Goal: Task Accomplishment & Management: Complete application form

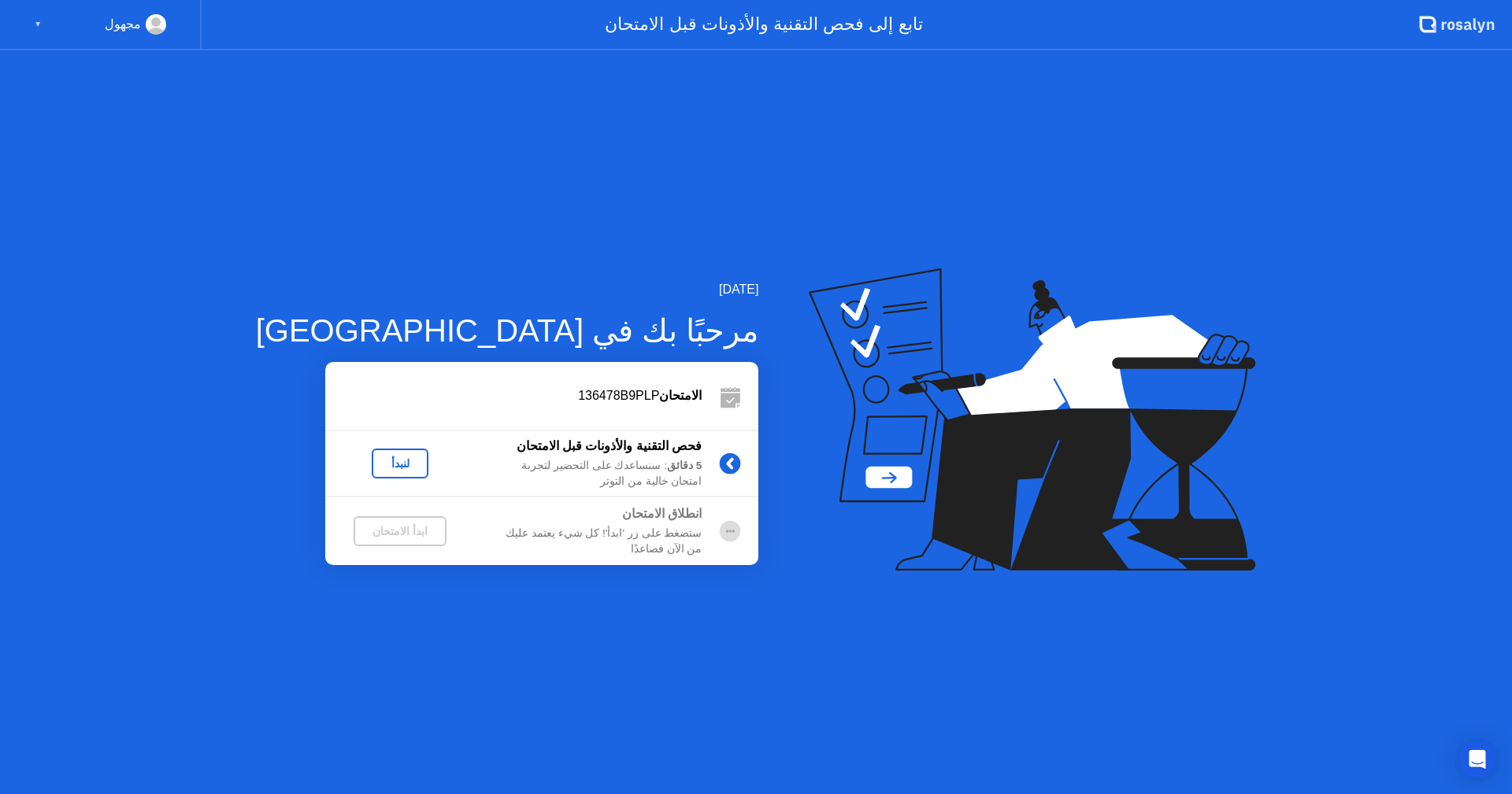
click at [378, 470] on div "لنبدأ" at bounding box center [400, 463] width 44 height 13
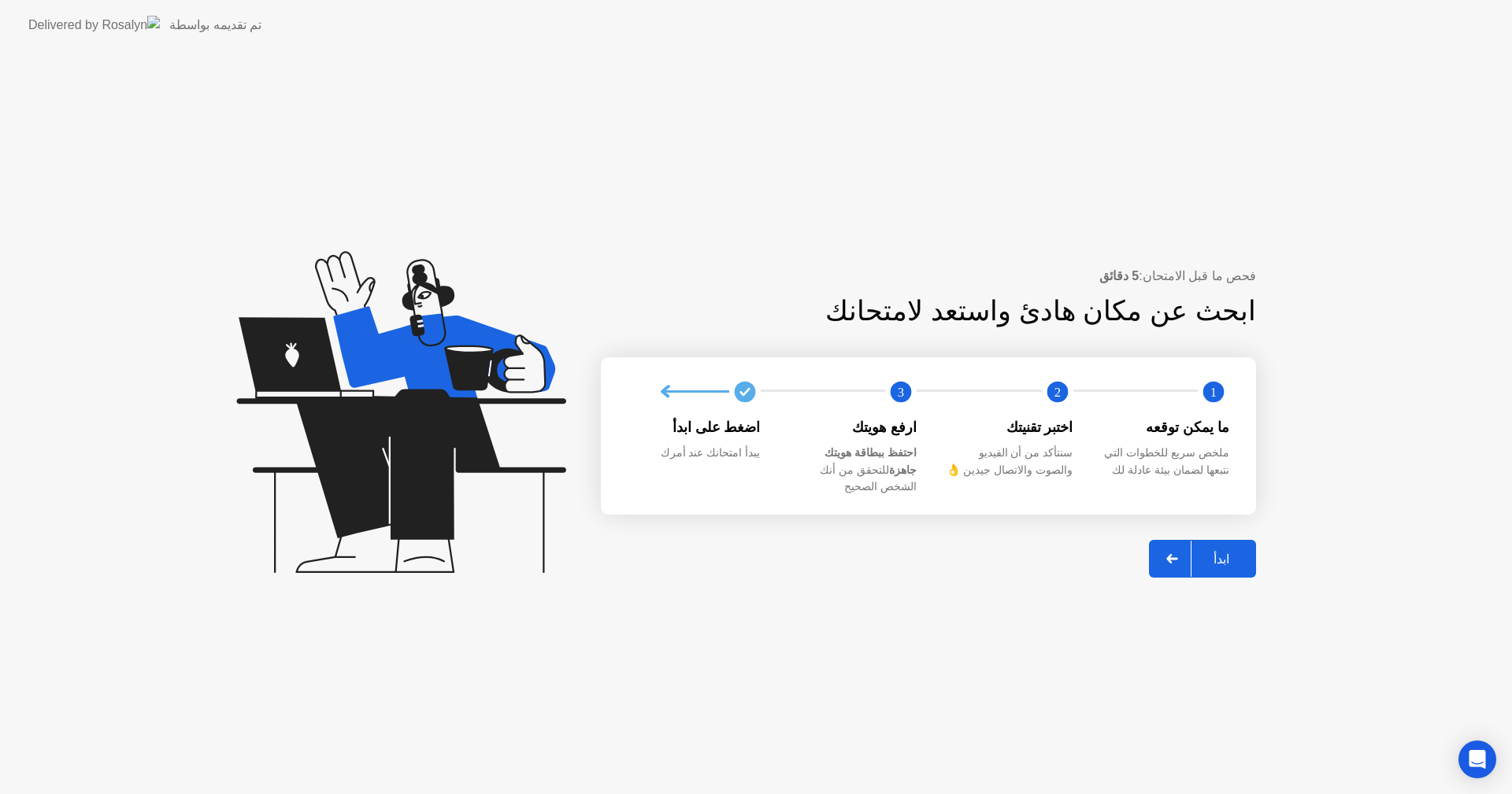
click at [1231, 554] on div "ابدأ" at bounding box center [1221, 559] width 60 height 15
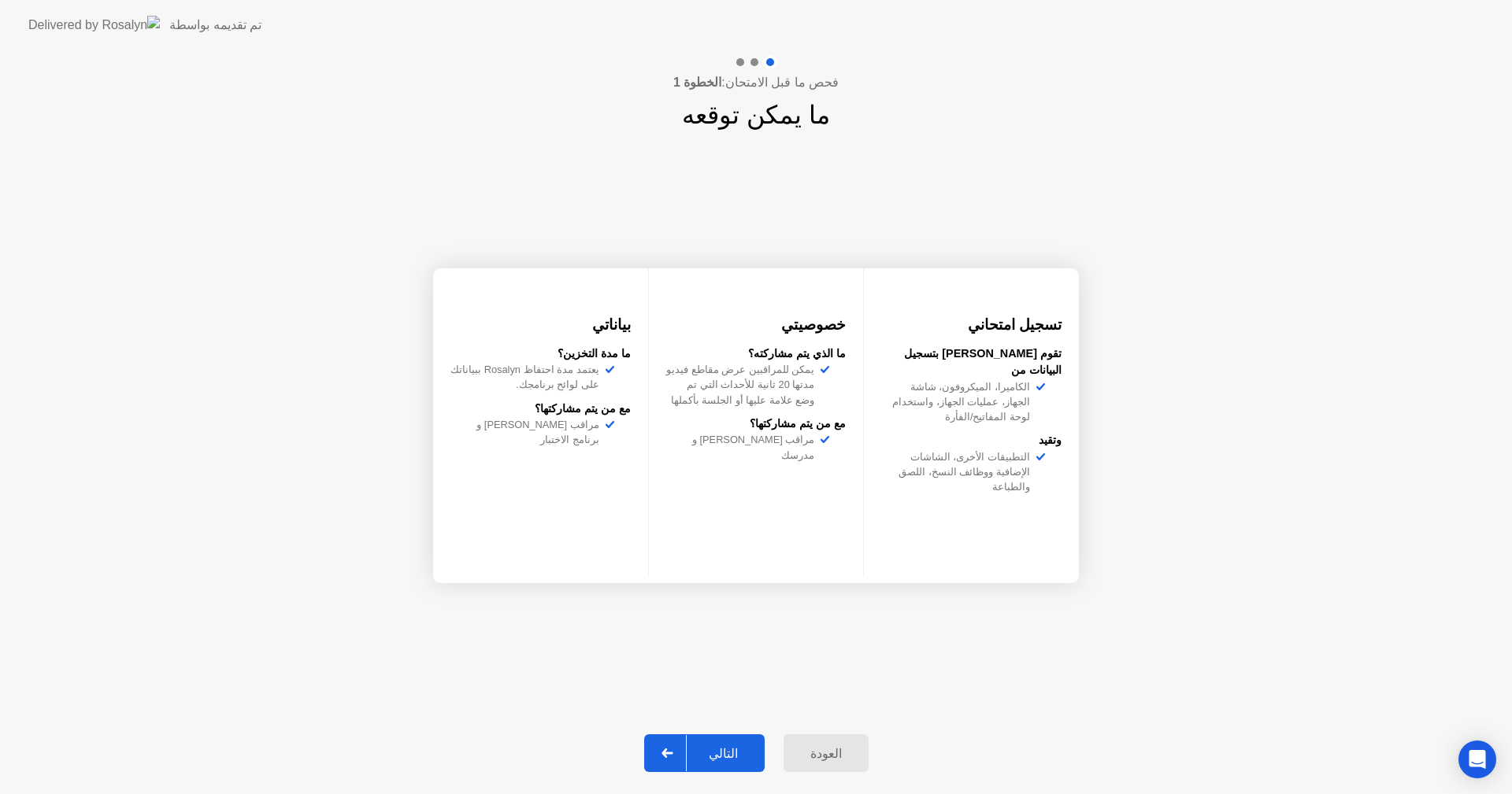
click at [734, 761] on div "التالي" at bounding box center [723, 754] width 73 height 15
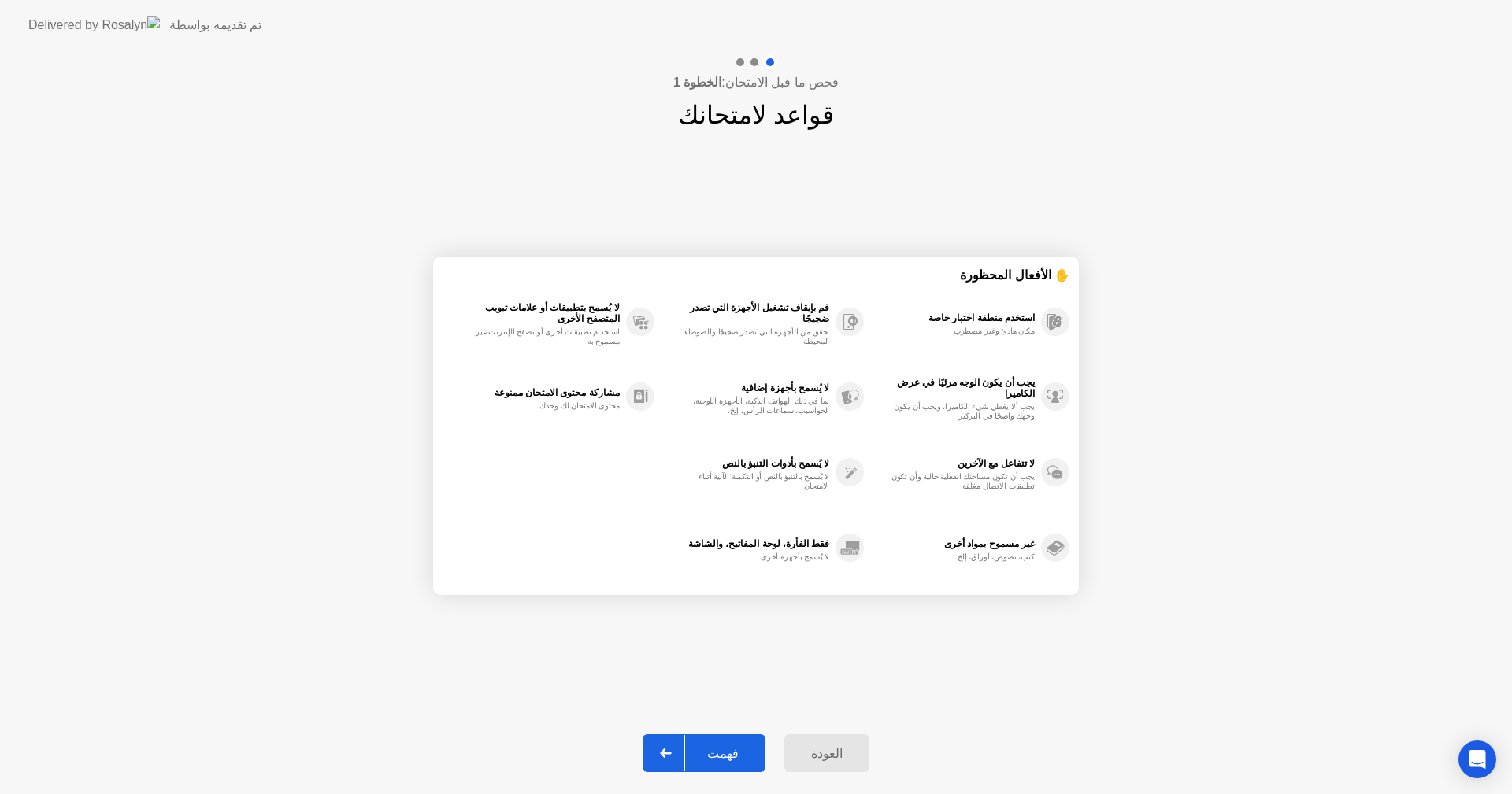
click at [735, 751] on div "فهمت" at bounding box center [722, 754] width 75 height 15
select select "**********"
select select "*******"
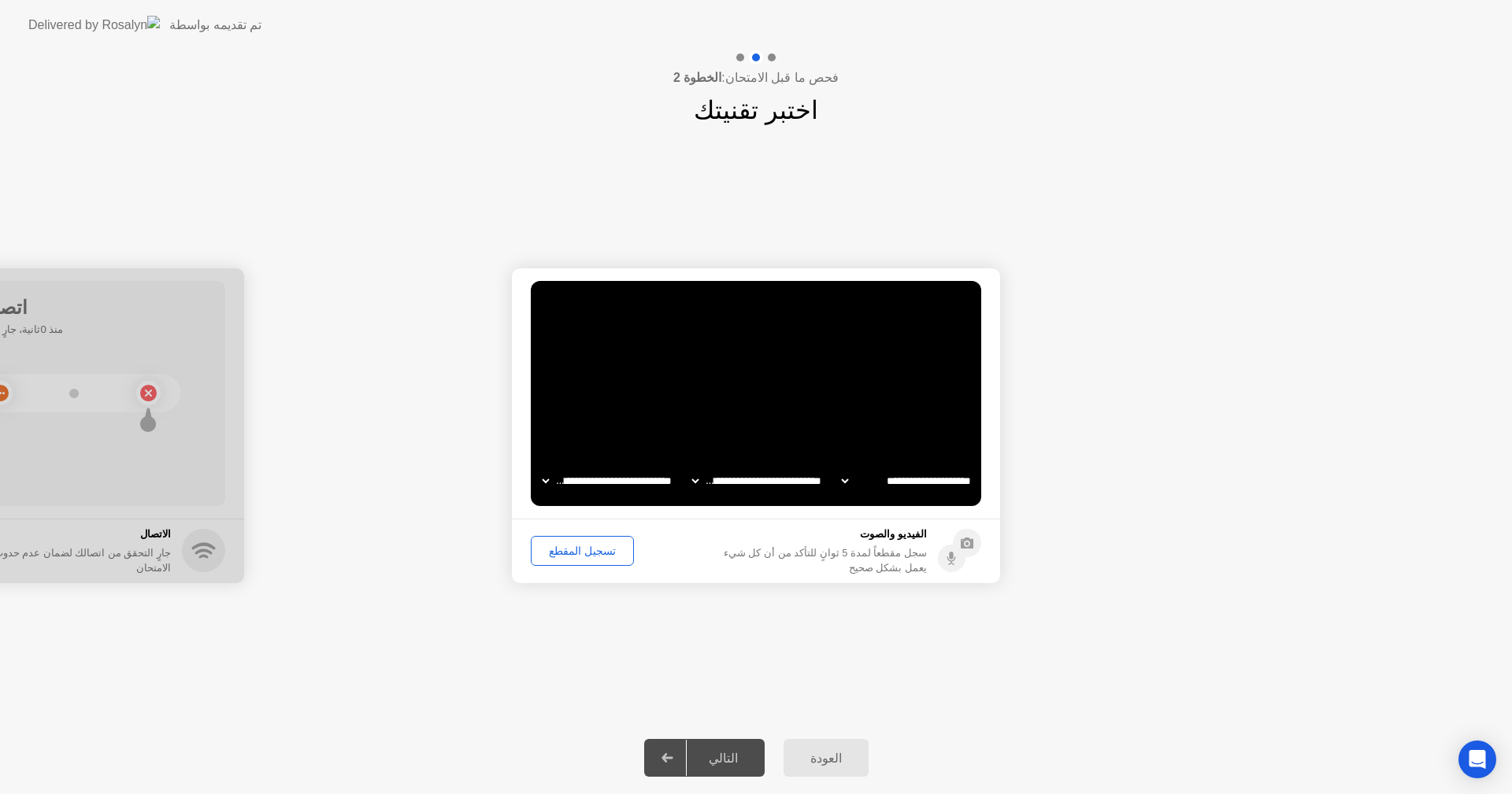
click at [729, 763] on div "التالي" at bounding box center [723, 758] width 73 height 15
click at [575, 560] on button "تسجيل المقطع" at bounding box center [582, 550] width 103 height 30
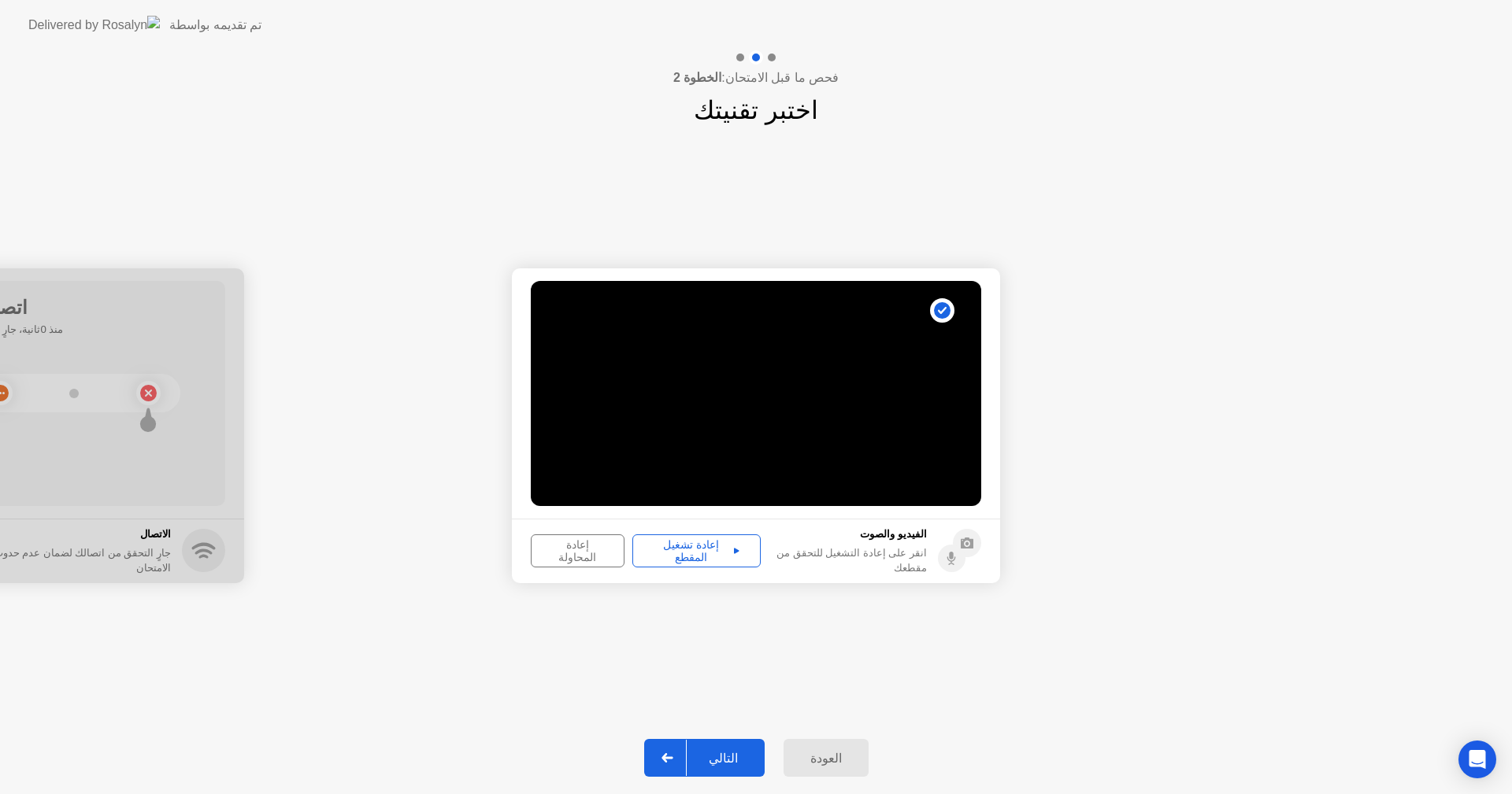
click at [703, 549] on div "إعادة تشغيل المقطع" at bounding box center [696, 551] width 117 height 25
click at [734, 548] on icon at bounding box center [737, 550] width 5 height 8
click at [953, 548] on circle at bounding box center [951, 558] width 28 height 28
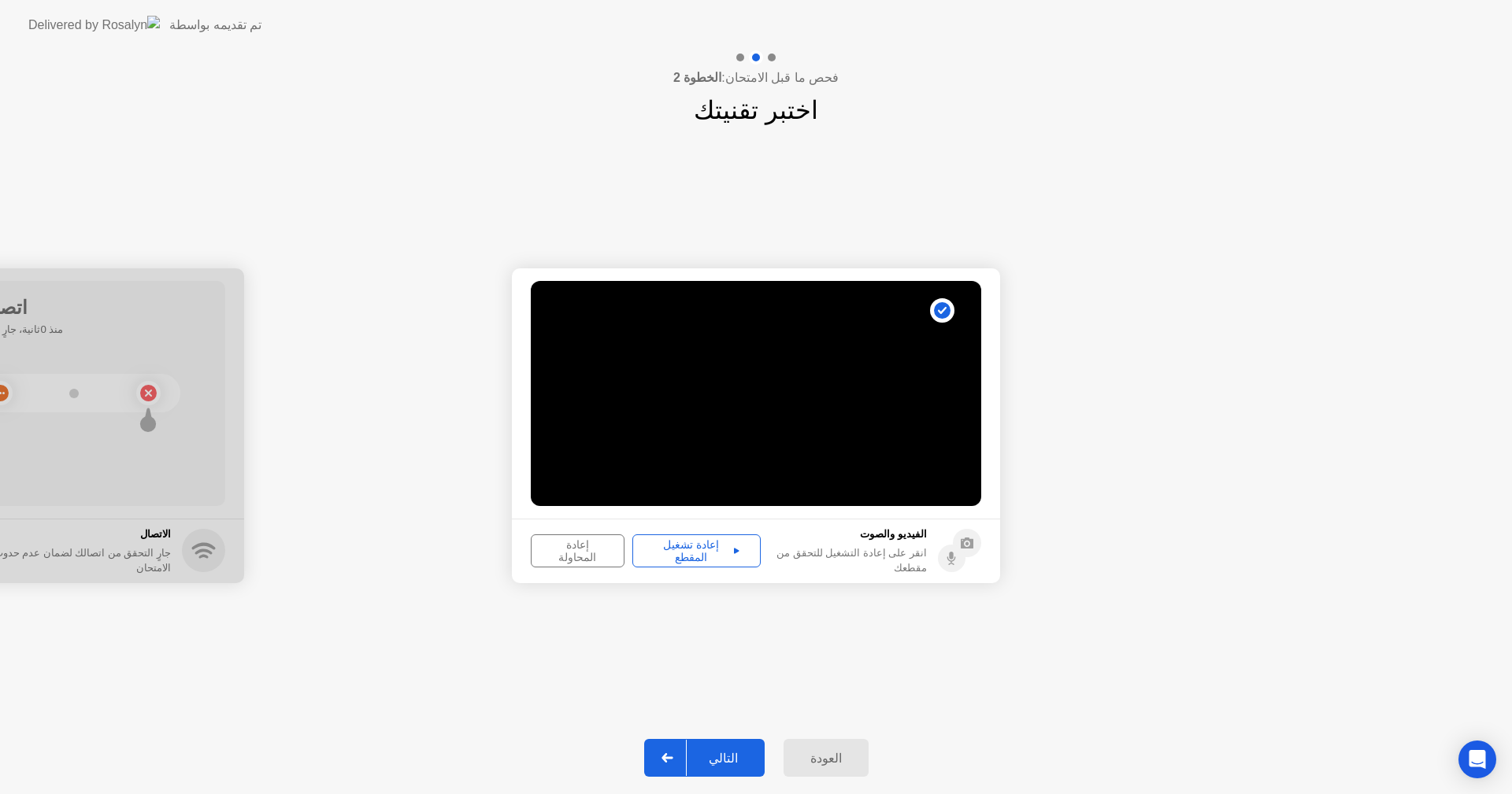
click at [953, 548] on circle at bounding box center [951, 558] width 28 height 28
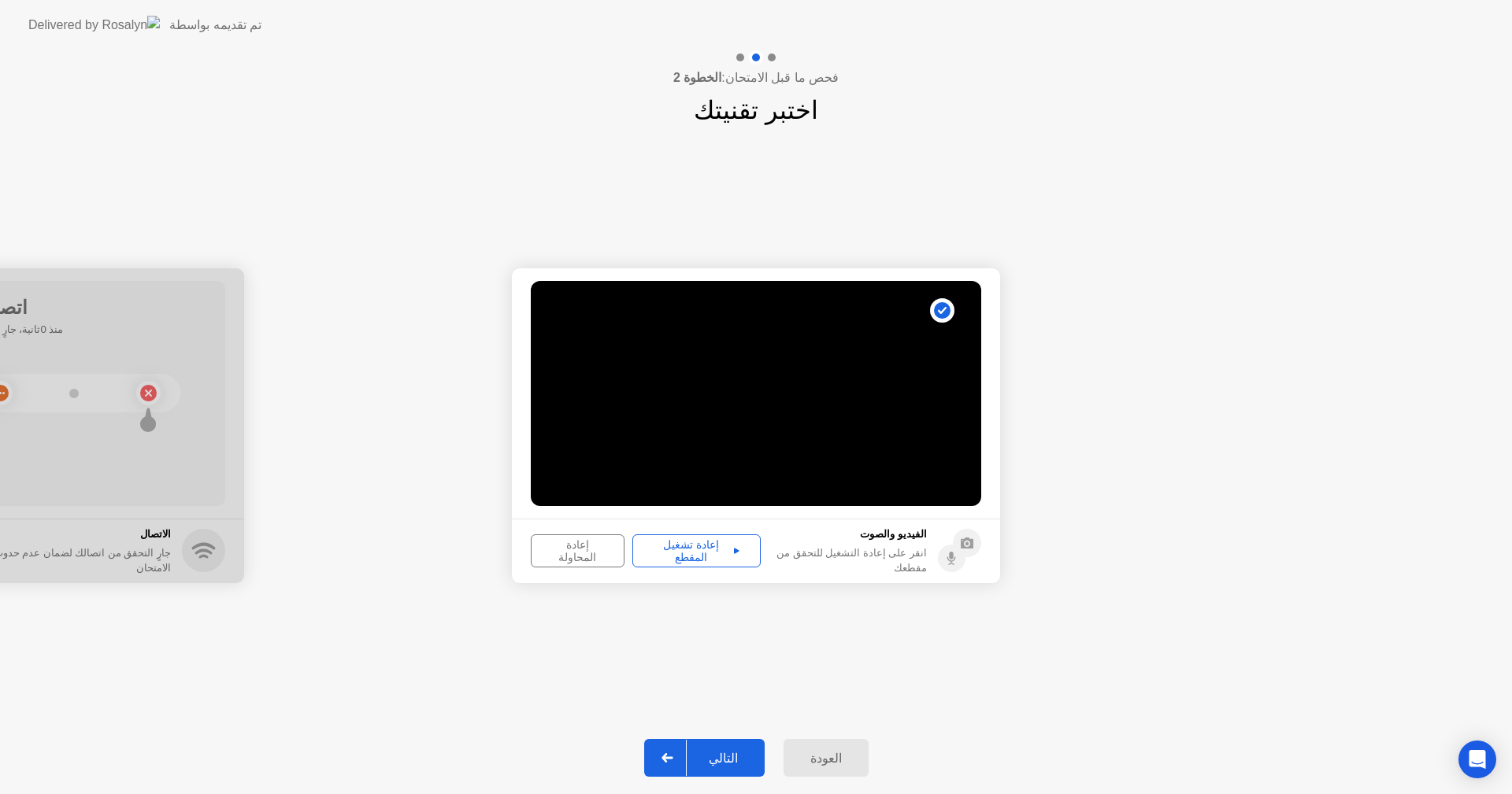
click at [953, 548] on circle at bounding box center [951, 558] width 28 height 28
drag, startPoint x: 894, startPoint y: 545, endPoint x: 884, endPoint y: 450, distance: 95.5
click at [884, 450] on app-media "**********" at bounding box center [756, 426] width 488 height 315
click at [850, 415] on video at bounding box center [756, 393] width 450 height 225
click at [715, 554] on div "إعادة تشغيل المقطع" at bounding box center [696, 551] width 117 height 25
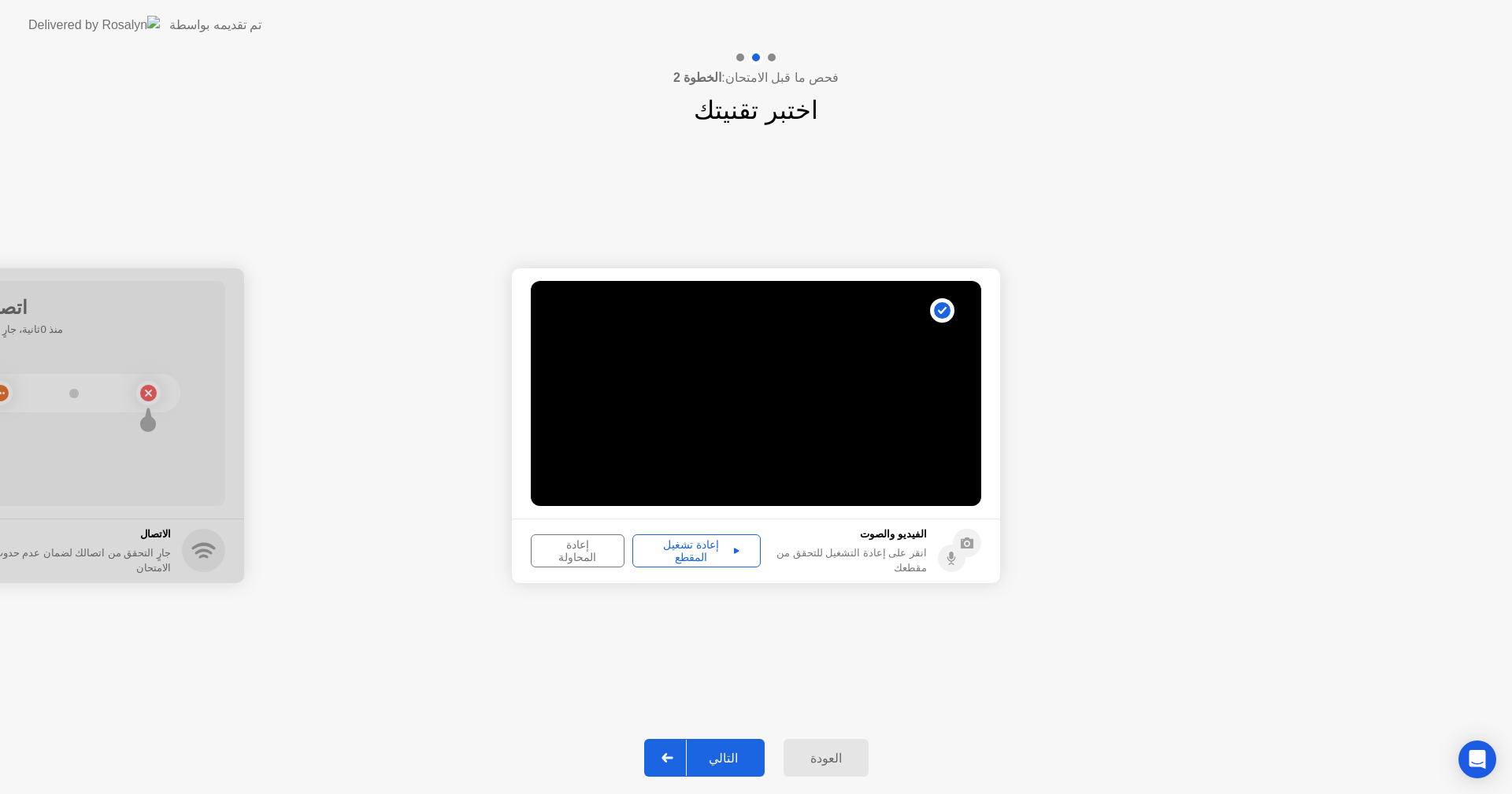
click at [715, 554] on div "إعادة تشغيل المقطع" at bounding box center [696, 551] width 117 height 25
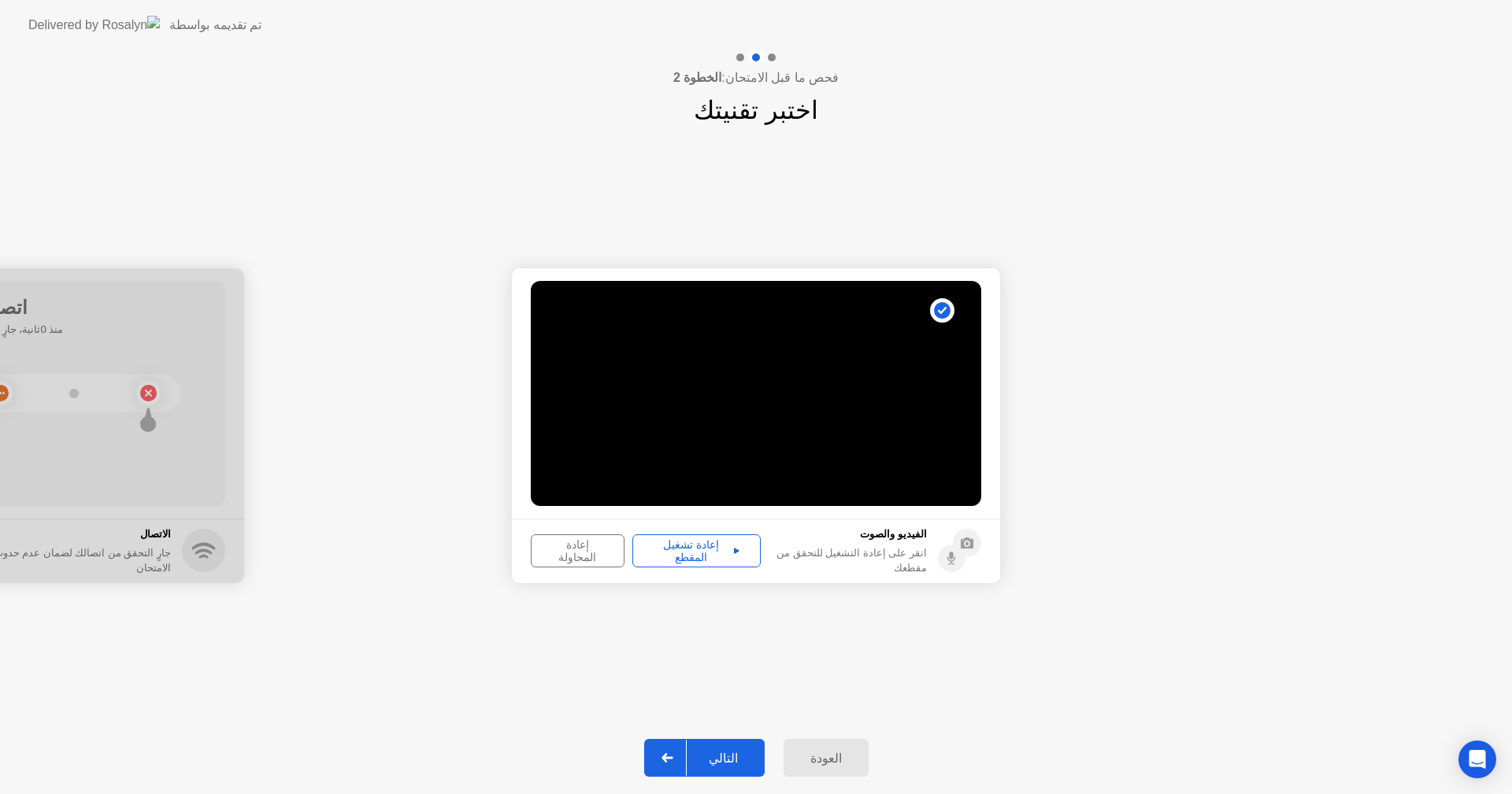
drag, startPoint x: 715, startPoint y: 554, endPoint x: 858, endPoint y: 333, distance: 263.2
click at [858, 333] on app-media "**********" at bounding box center [756, 426] width 488 height 315
drag, startPoint x: 160, startPoint y: 430, endPoint x: 369, endPoint y: 488, distance: 216.9
click at [761, 453] on video at bounding box center [756, 393] width 450 height 225
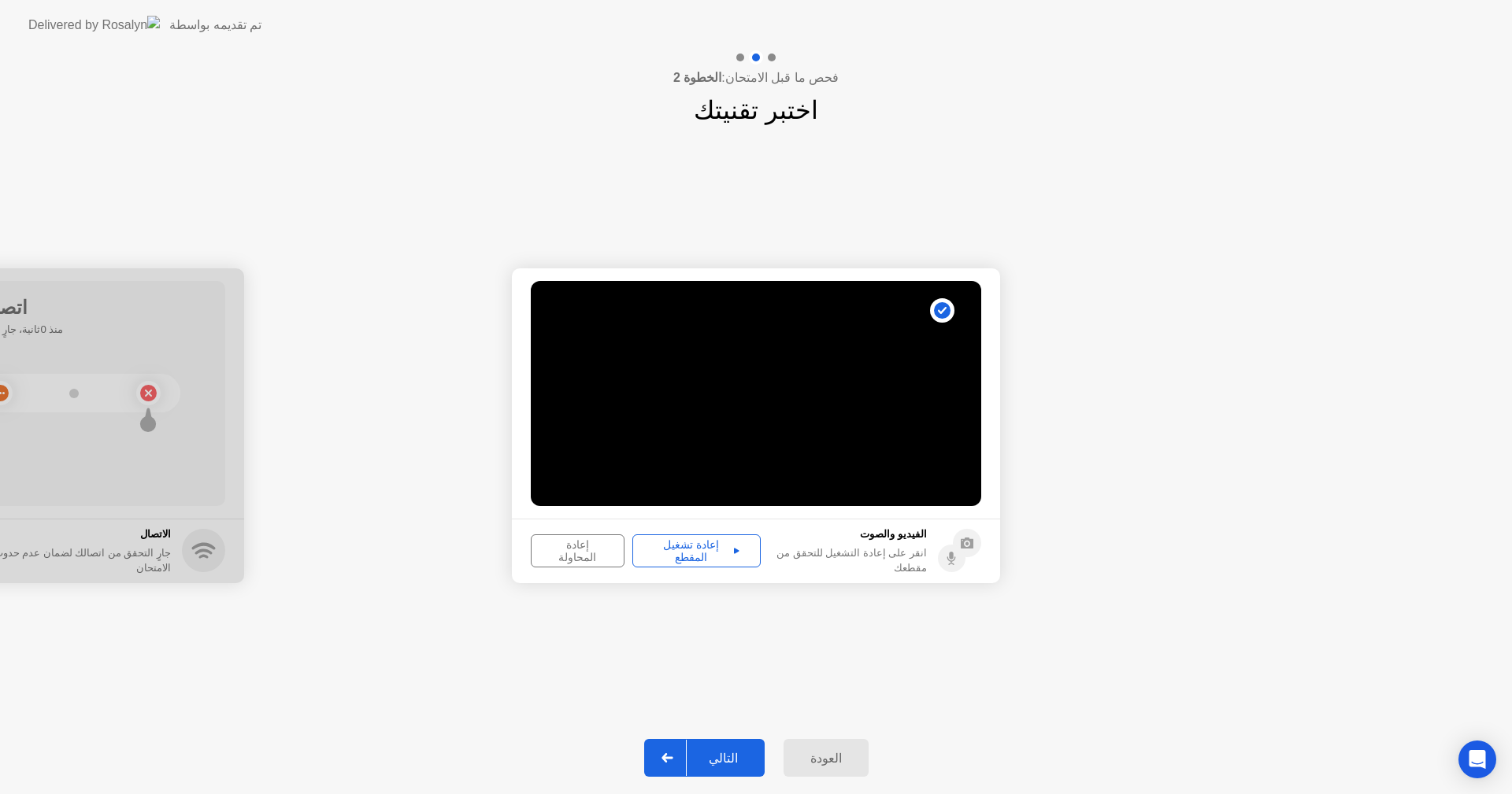
click at [700, 545] on div "إعادة تشغيل المقطع" at bounding box center [696, 551] width 117 height 25
drag, startPoint x: 700, startPoint y: 545, endPoint x: 973, endPoint y: 592, distance: 277.0
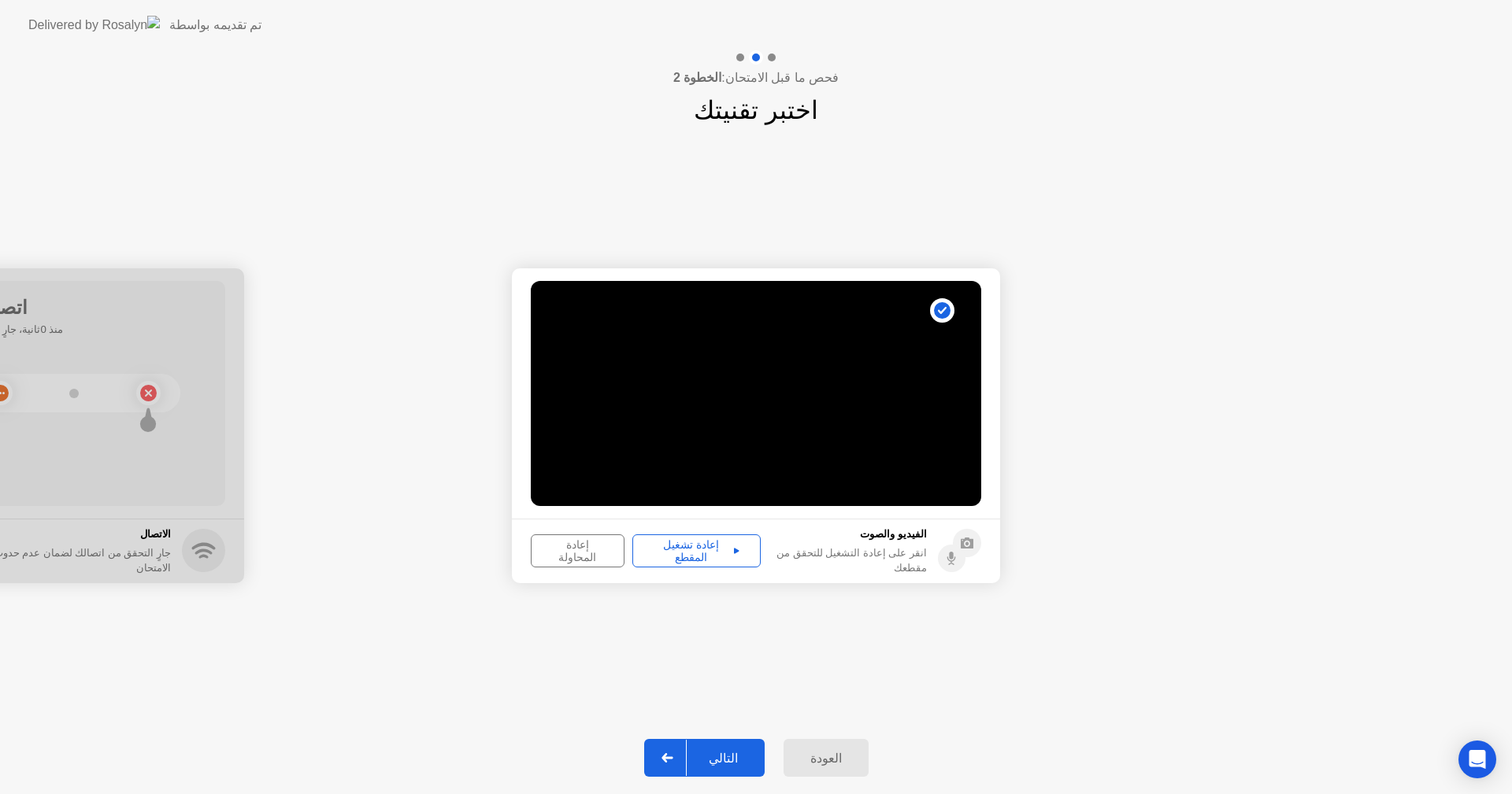
click at [968, 545] on icon at bounding box center [967, 543] width 13 height 11
click at [944, 555] on circle at bounding box center [951, 558] width 28 height 28
click at [675, 558] on div "إعادة تشغيل المقطع" at bounding box center [696, 551] width 117 height 25
click at [674, 545] on div "إعادة تشغيل المقطع" at bounding box center [696, 551] width 117 height 25
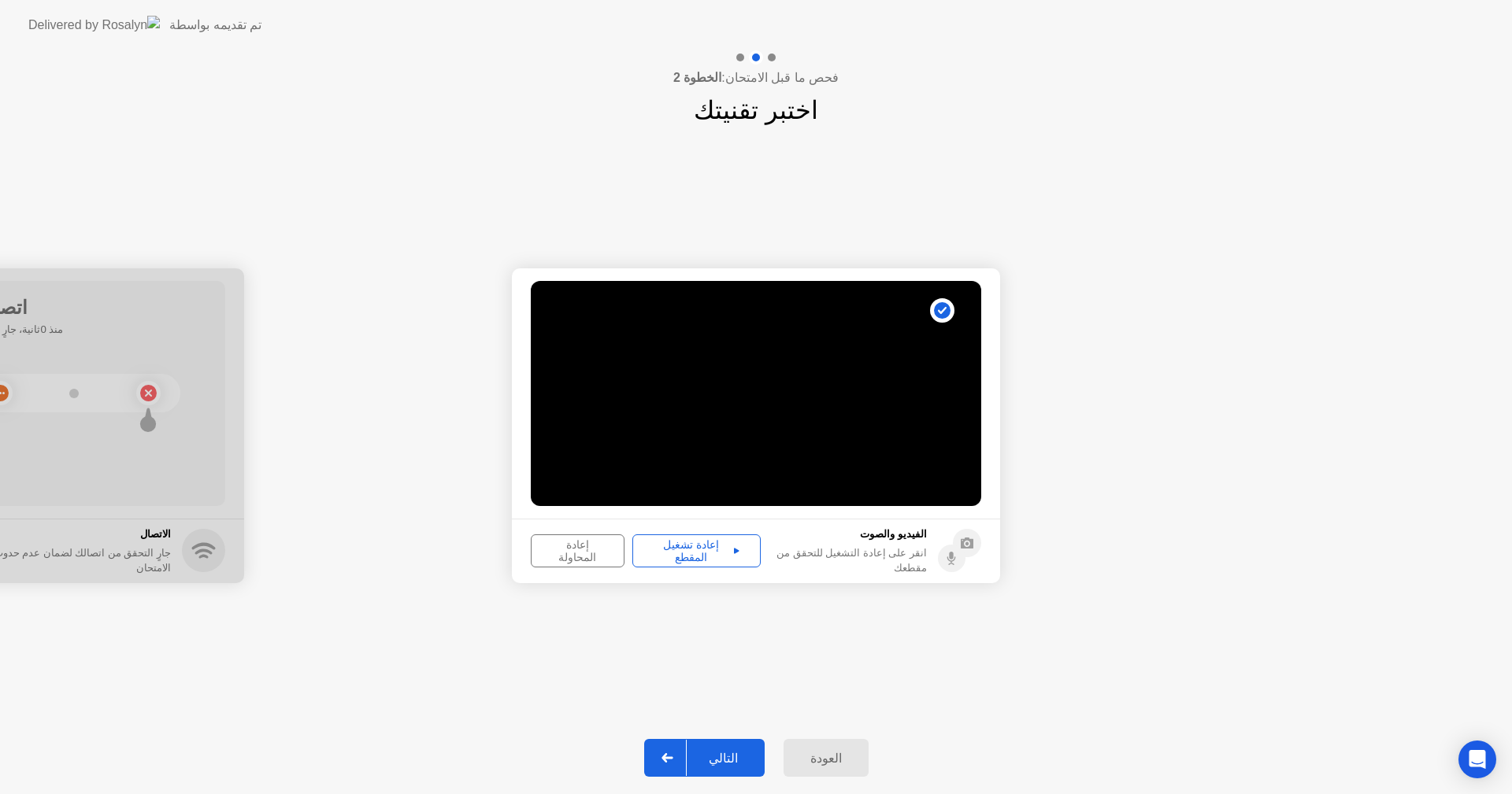
click at [674, 545] on div "إعادة تشغيل المقطع" at bounding box center [696, 551] width 117 height 25
click at [740, 758] on div "التالي" at bounding box center [723, 758] width 73 height 15
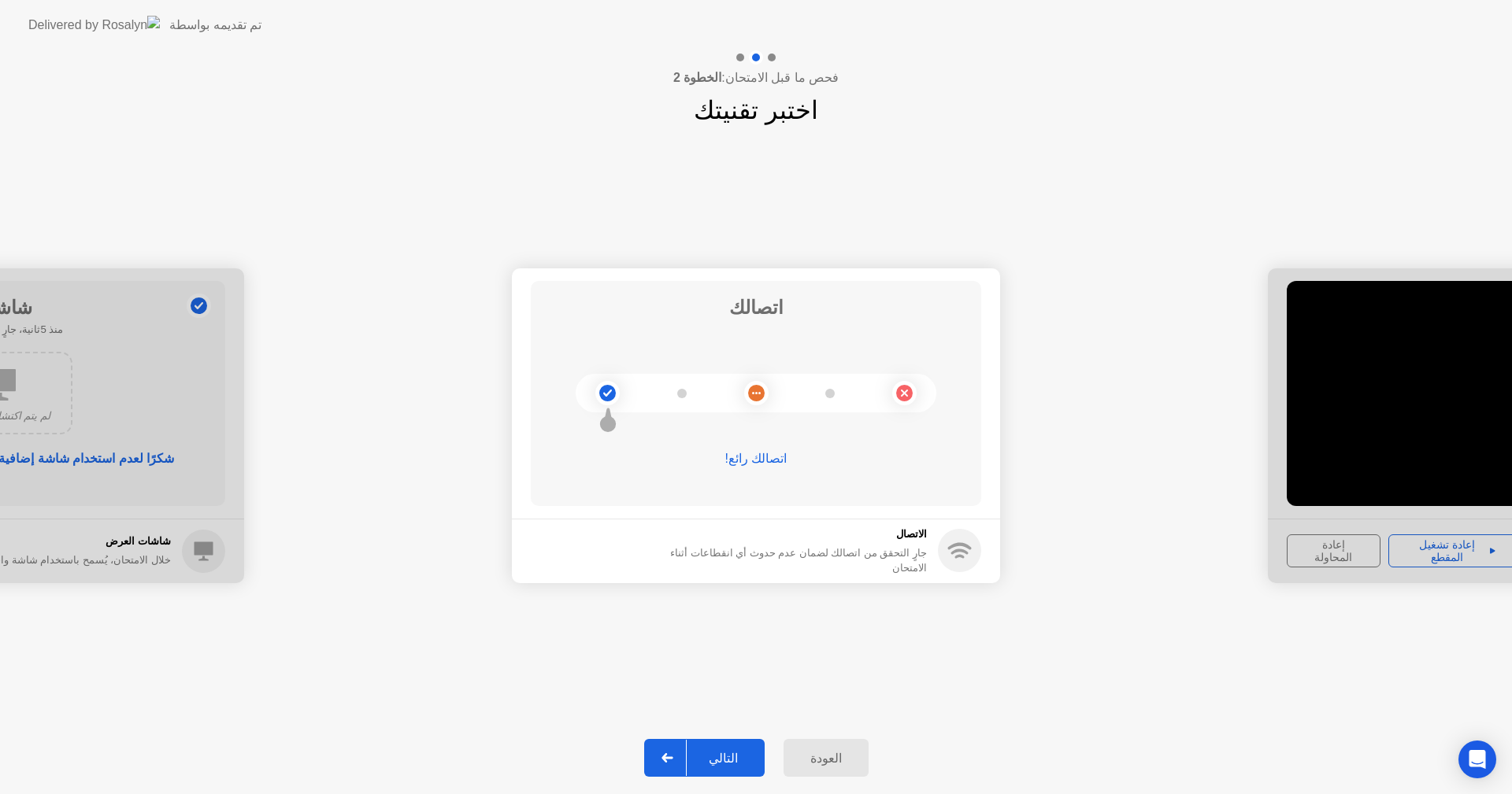
click at [740, 758] on div "التالي" at bounding box center [723, 758] width 73 height 15
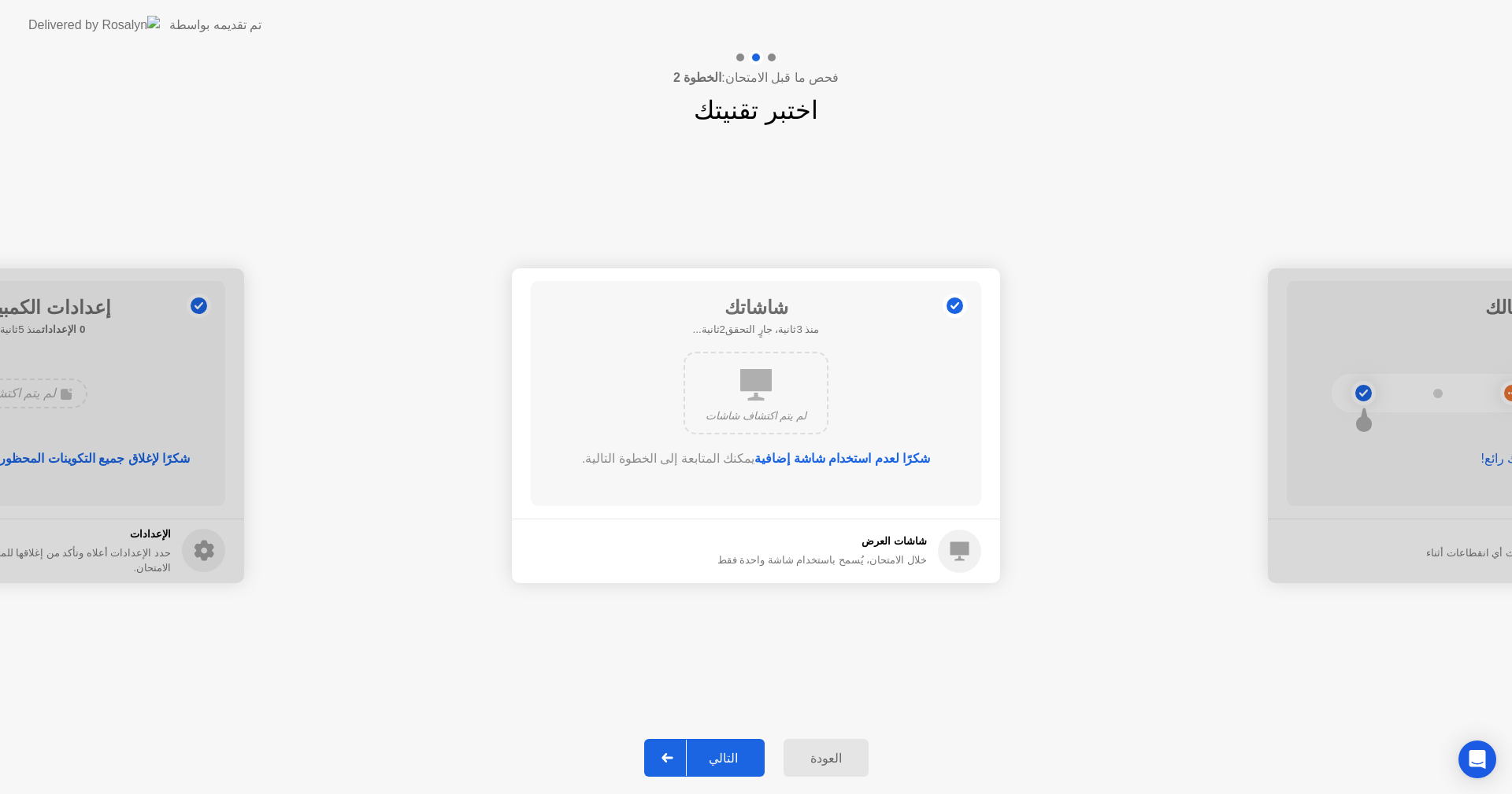
click at [740, 758] on div "التالي" at bounding box center [723, 758] width 73 height 15
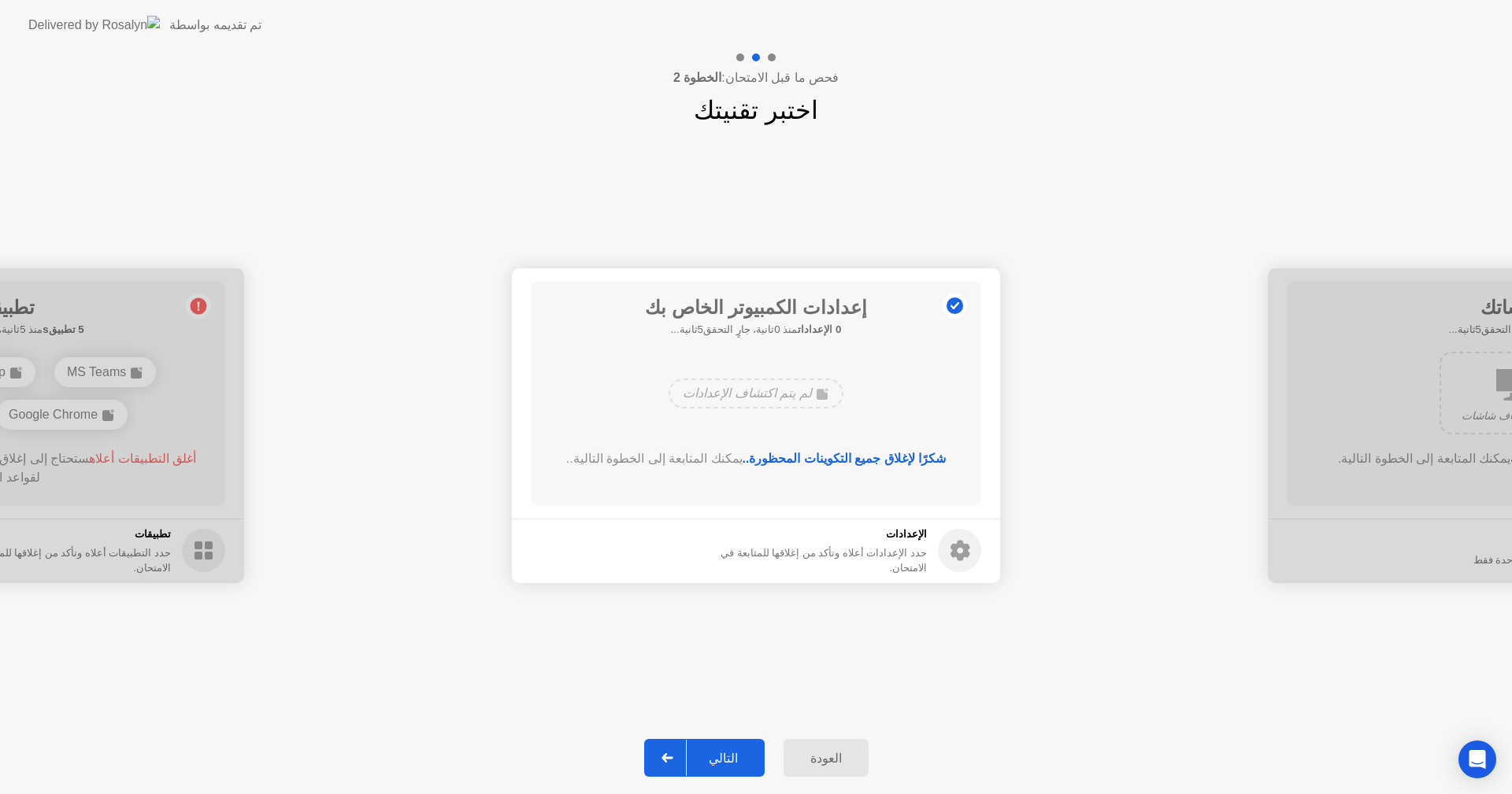
click at [740, 758] on div "التالي" at bounding box center [723, 758] width 73 height 15
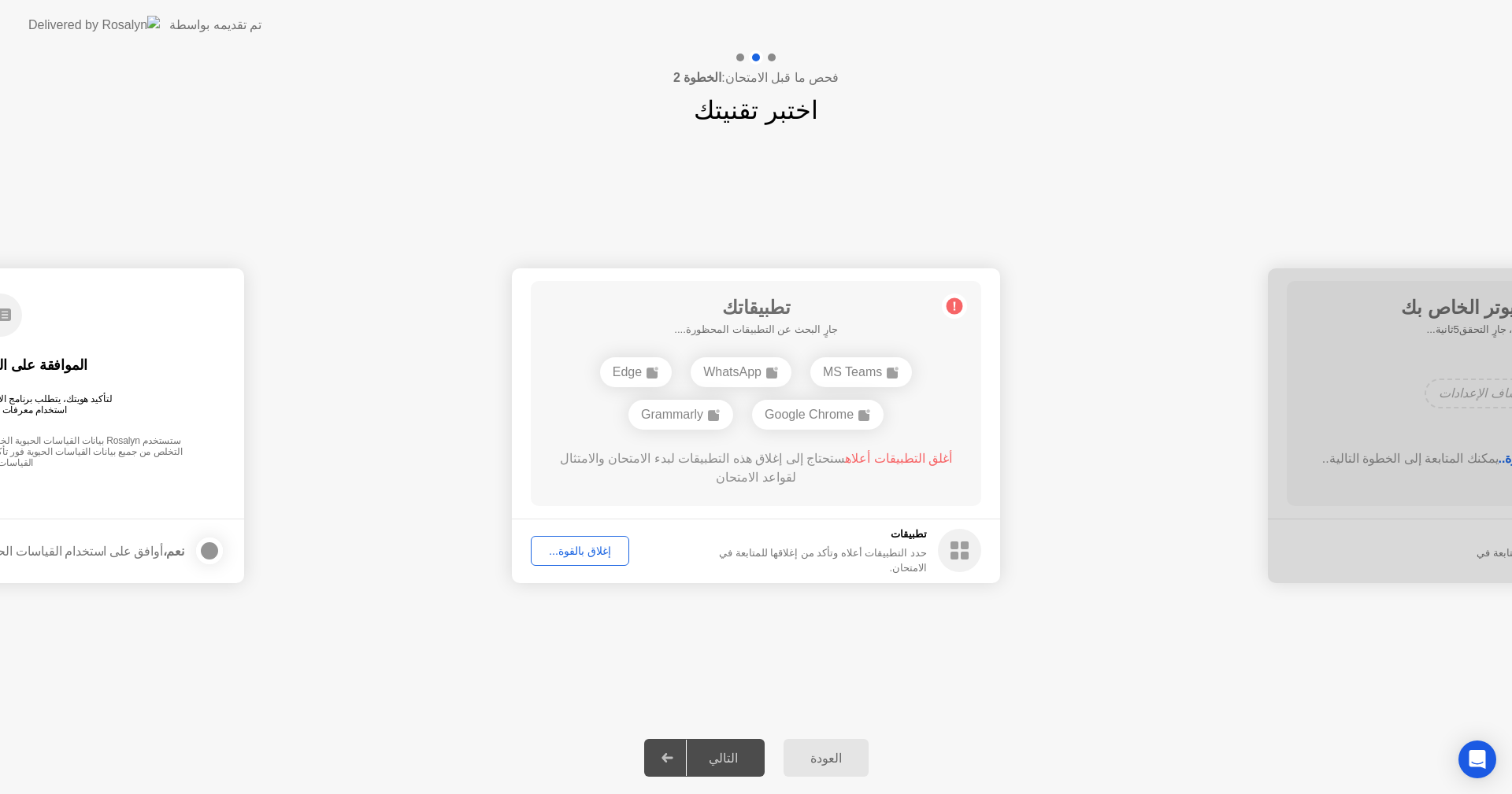
click at [577, 557] on div "إغلاق بالقوة..." at bounding box center [580, 551] width 88 height 13
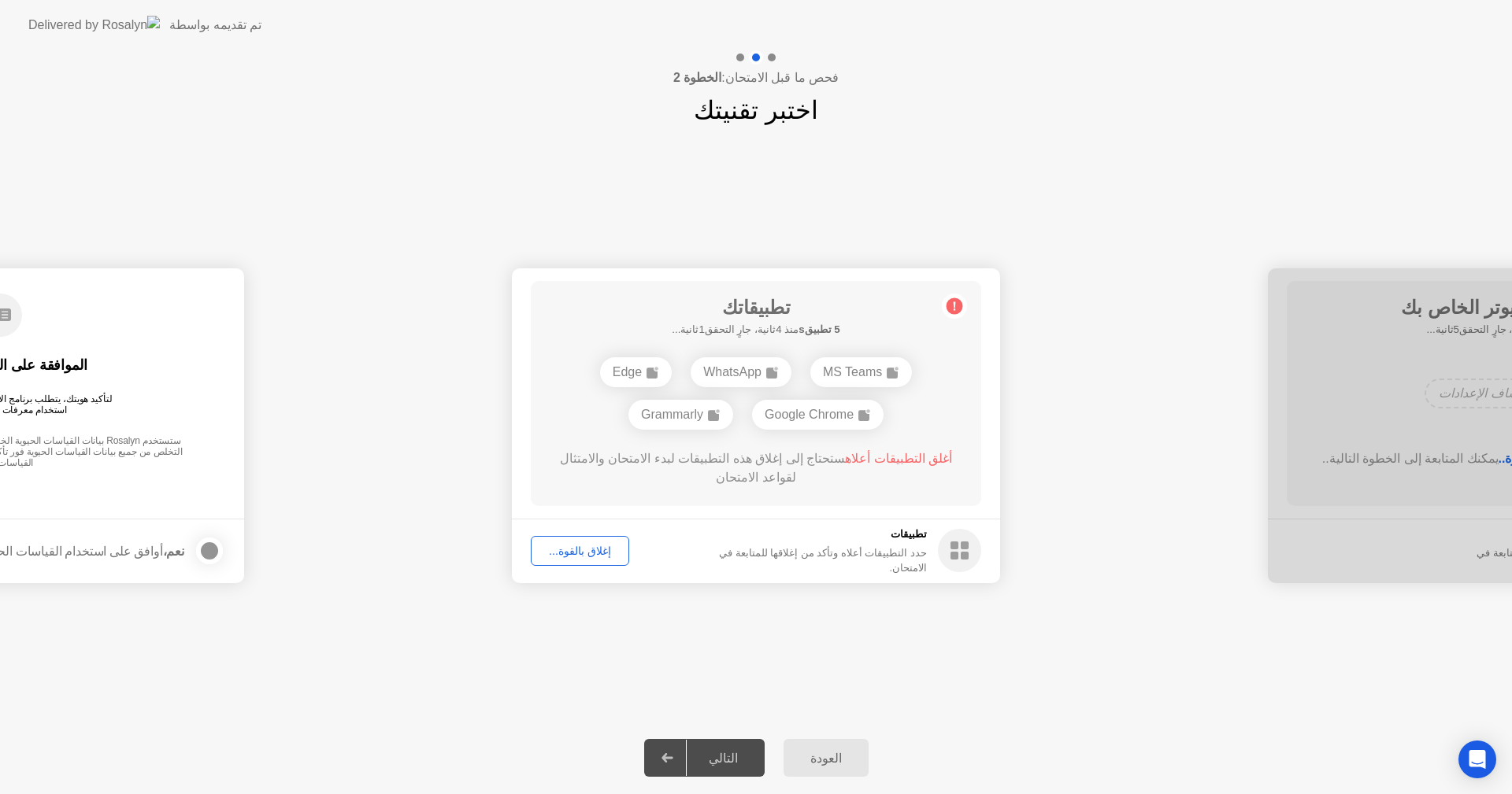
click at [727, 754] on div "التالي" at bounding box center [723, 758] width 73 height 15
click at [594, 554] on div "إغلاق بالقوة..." at bounding box center [580, 551] width 88 height 13
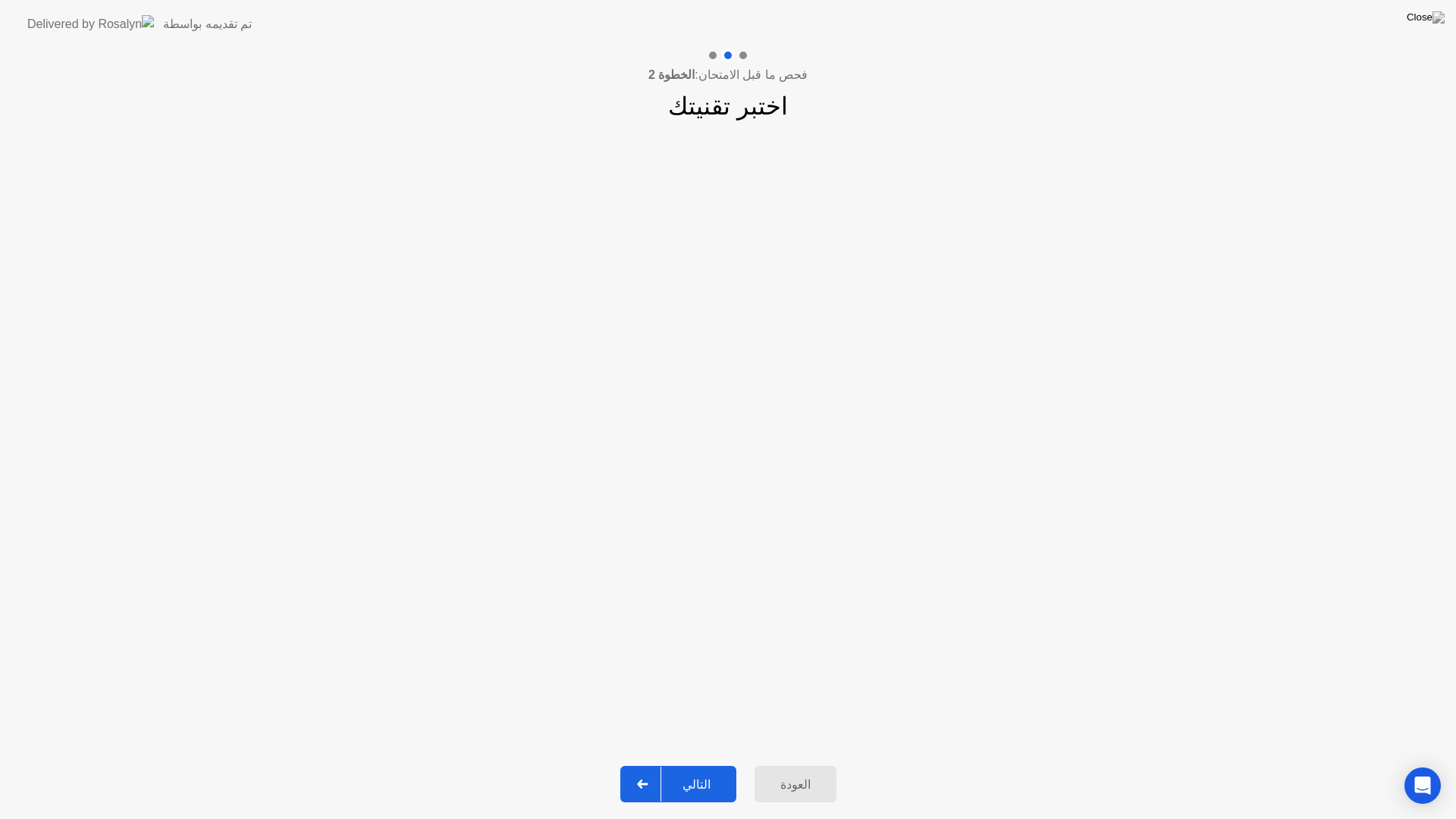
click at [701, 764] on div "التالي" at bounding box center [696, 784] width 71 height 15
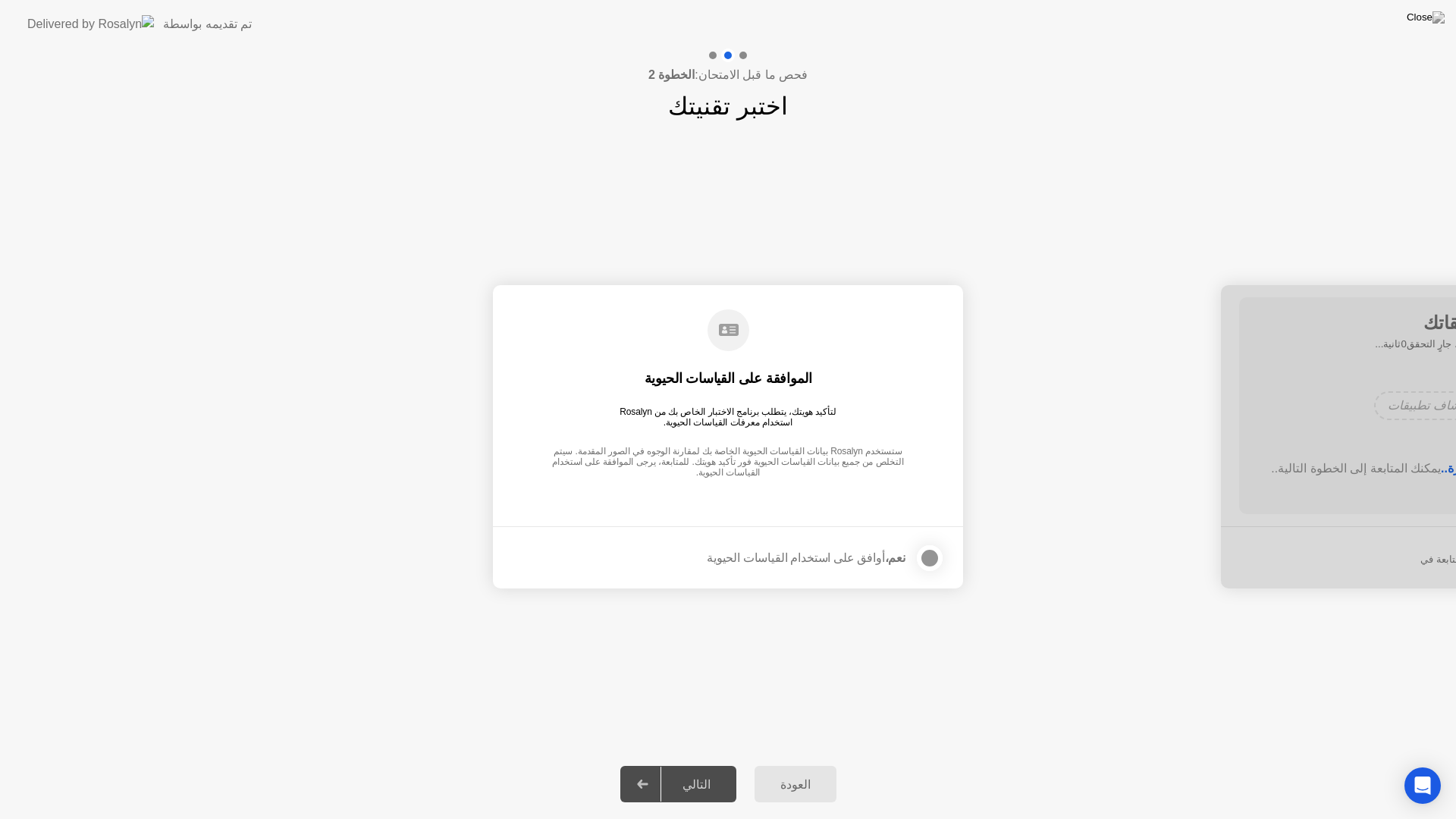
click at [701, 764] on div "التالي" at bounding box center [696, 784] width 71 height 15
click at [730, 621] on div "**********" at bounding box center [728, 437] width 1456 height 625
drag, startPoint x: 831, startPoint y: 562, endPoint x: 932, endPoint y: 559, distance: 101.0
click at [932, 559] on div "نعم، أوافق على استخدام القياسات الحيوية" at bounding box center [826, 558] width 238 height 30
click at [932, 559] on div at bounding box center [929, 558] width 18 height 18
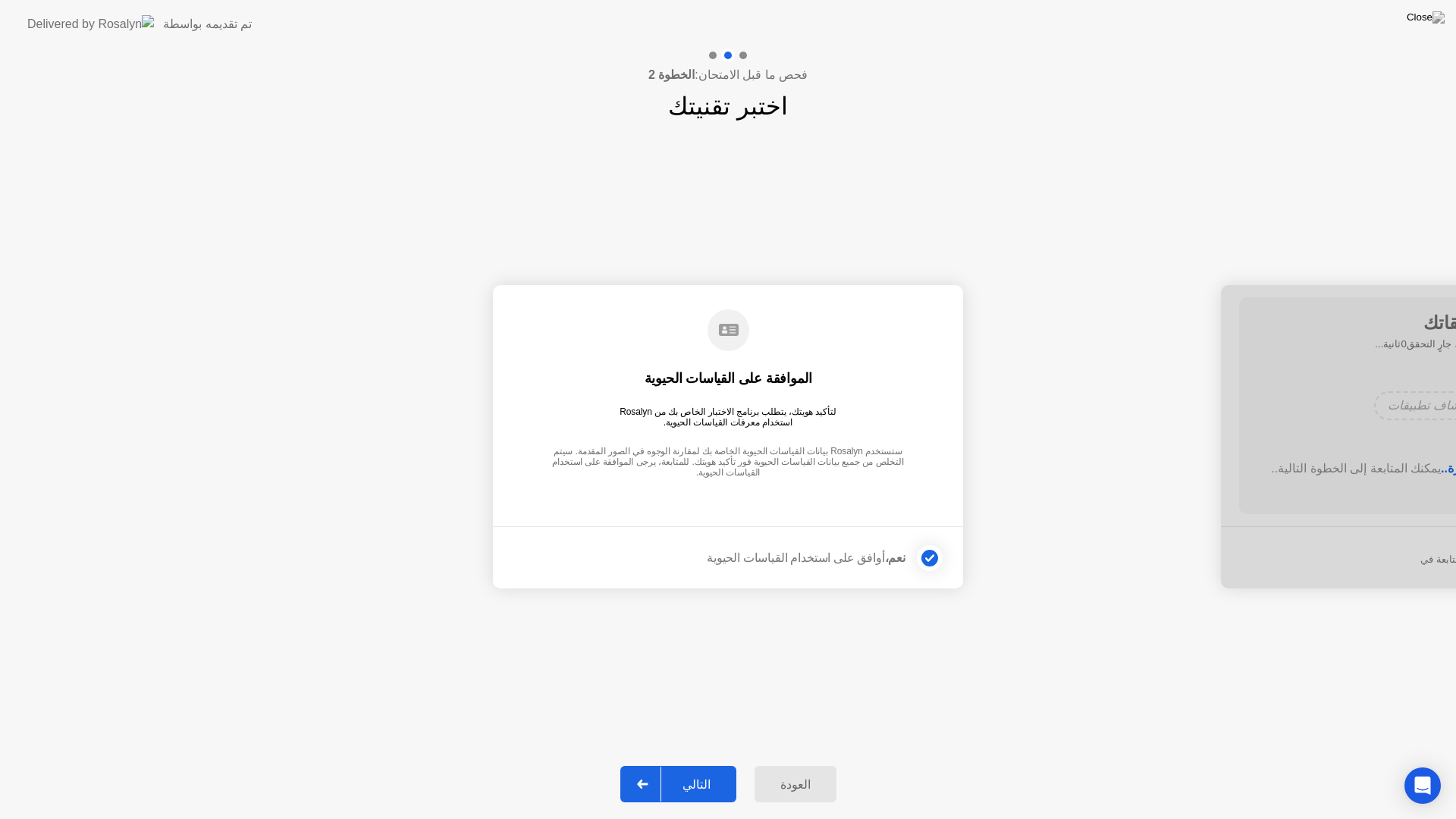
click at [706, 764] on div "التالي" at bounding box center [696, 784] width 71 height 15
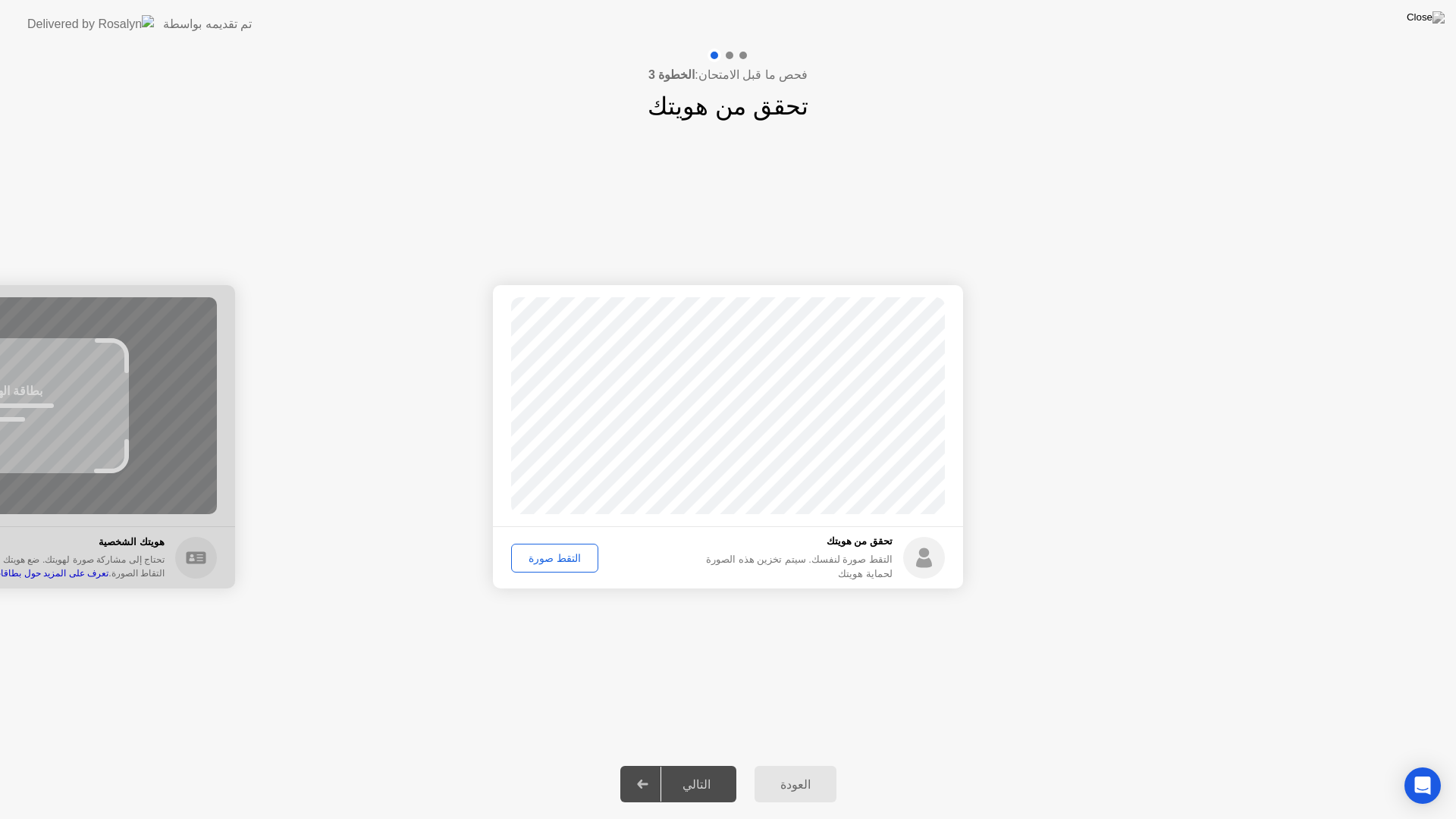
click at [547, 551] on div "التقط صورة" at bounding box center [554, 558] width 77 height 12
click at [709, 764] on div "التالي" at bounding box center [696, 784] width 71 height 15
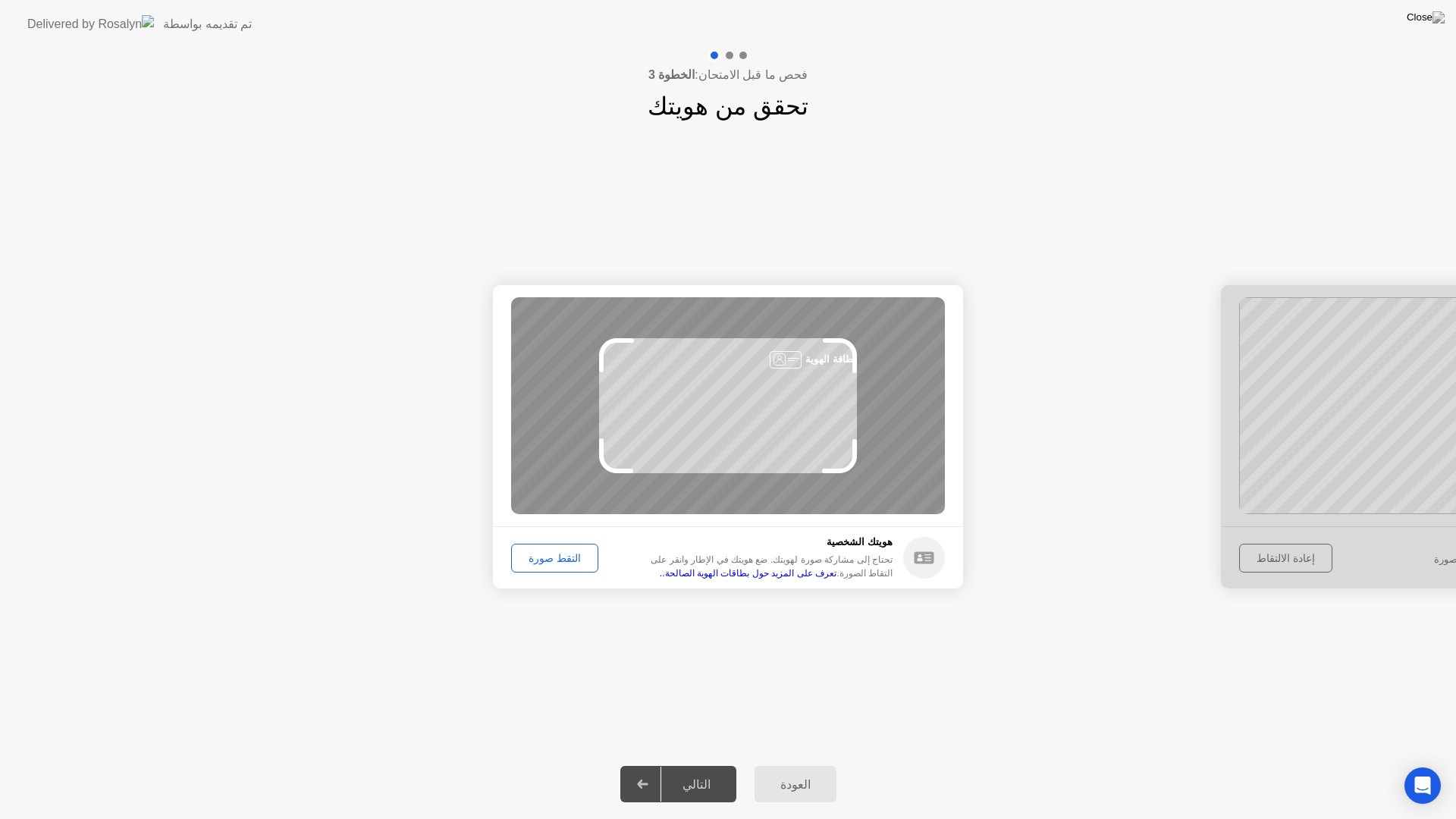
click at [540, 564] on div "التقط صورة" at bounding box center [554, 558] width 77 height 12
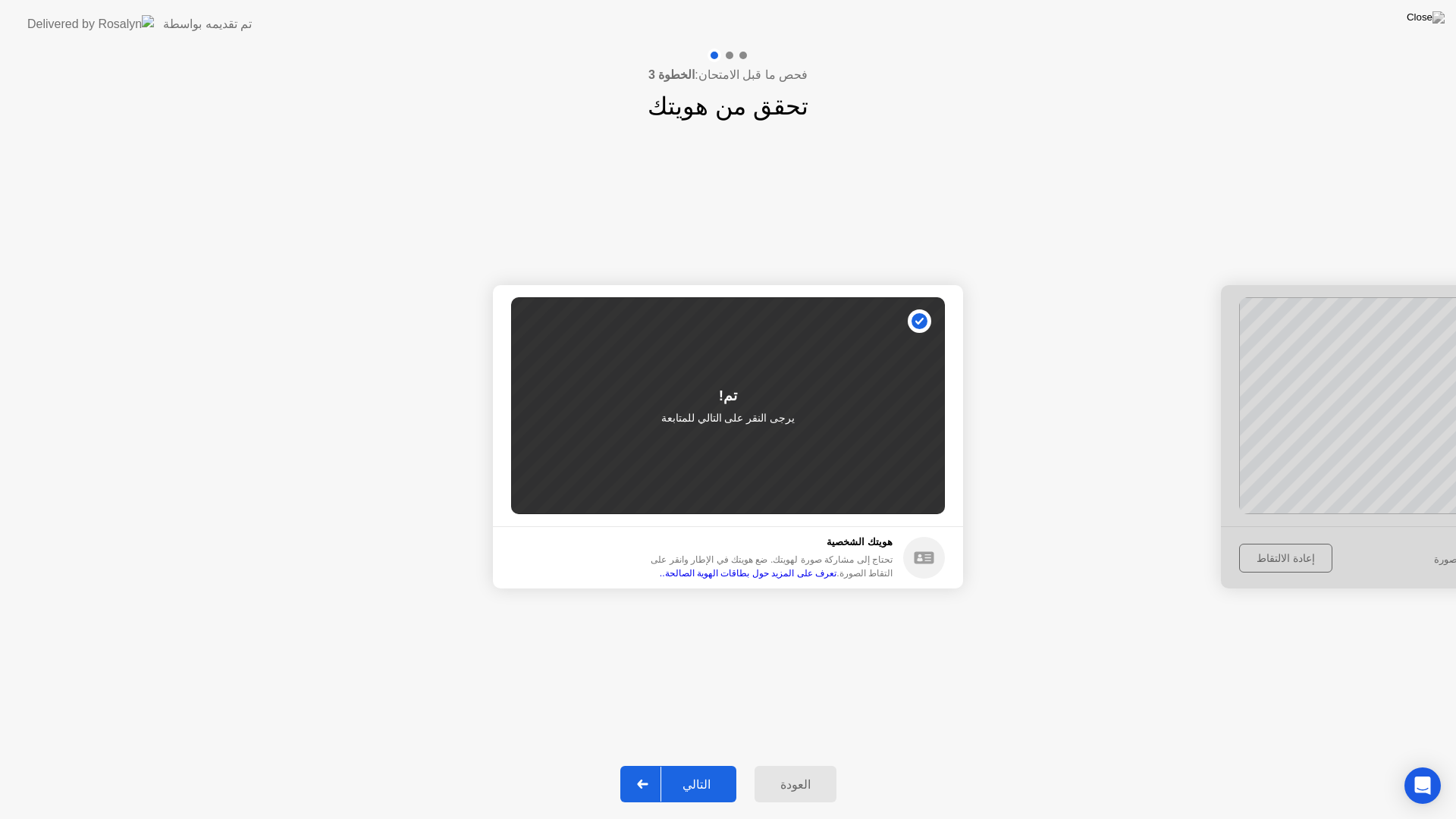
click at [702, 764] on div "التالي" at bounding box center [696, 784] width 71 height 15
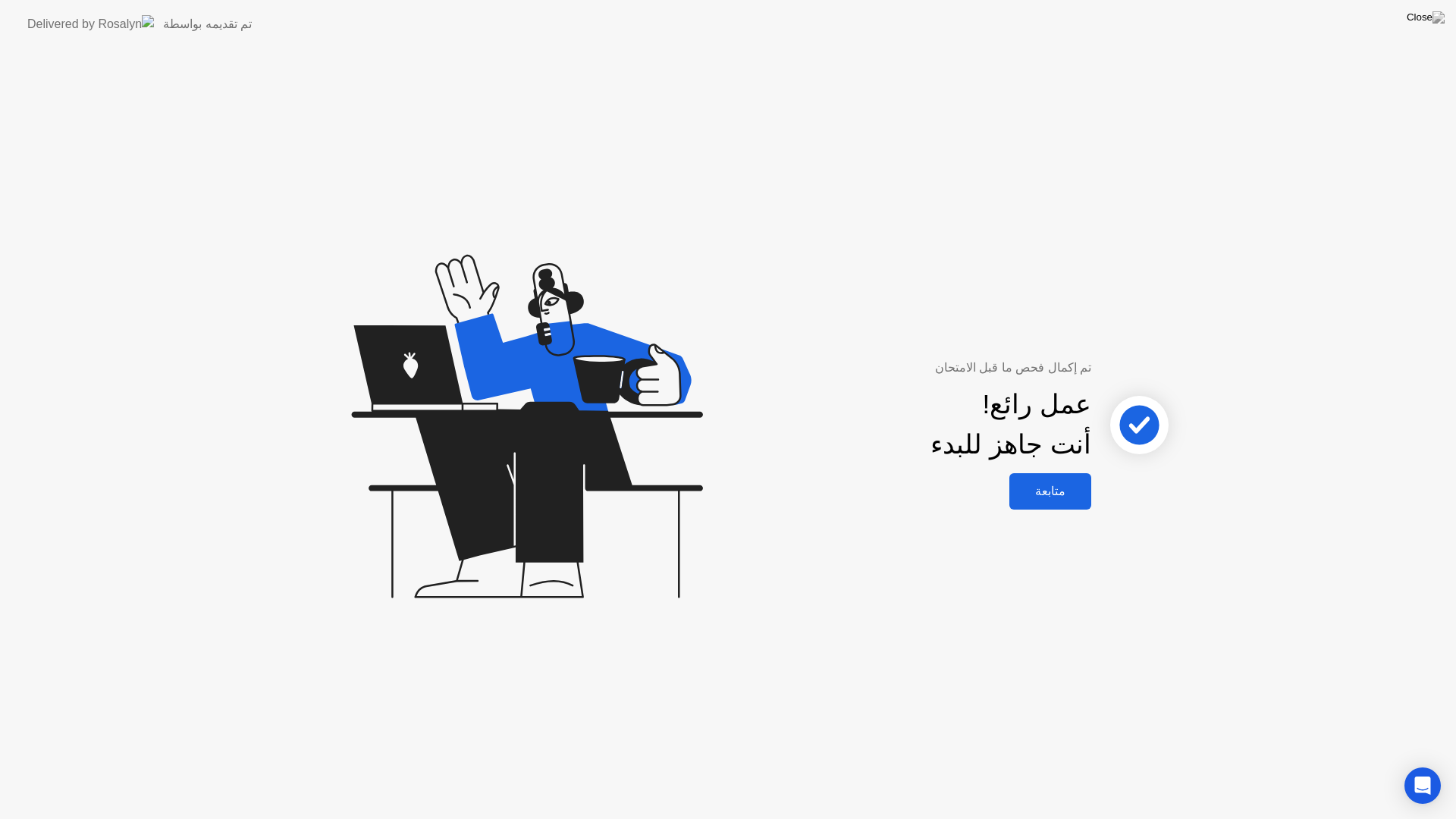
click at [1043, 495] on div "متابعة" at bounding box center [1049, 490] width 72 height 15
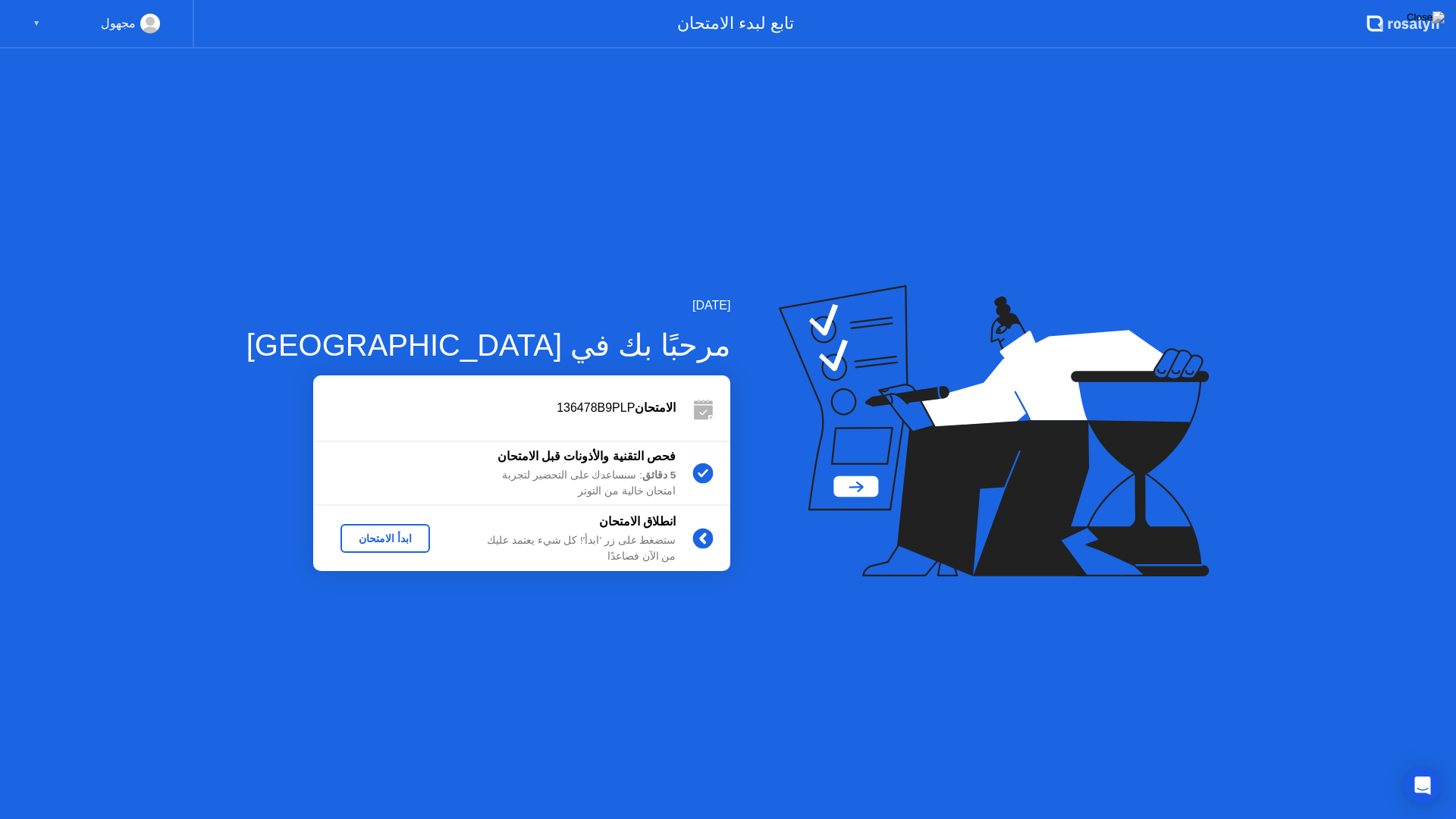
click at [356, 535] on div "ابدأ الامتحان" at bounding box center [385, 539] width 78 height 12
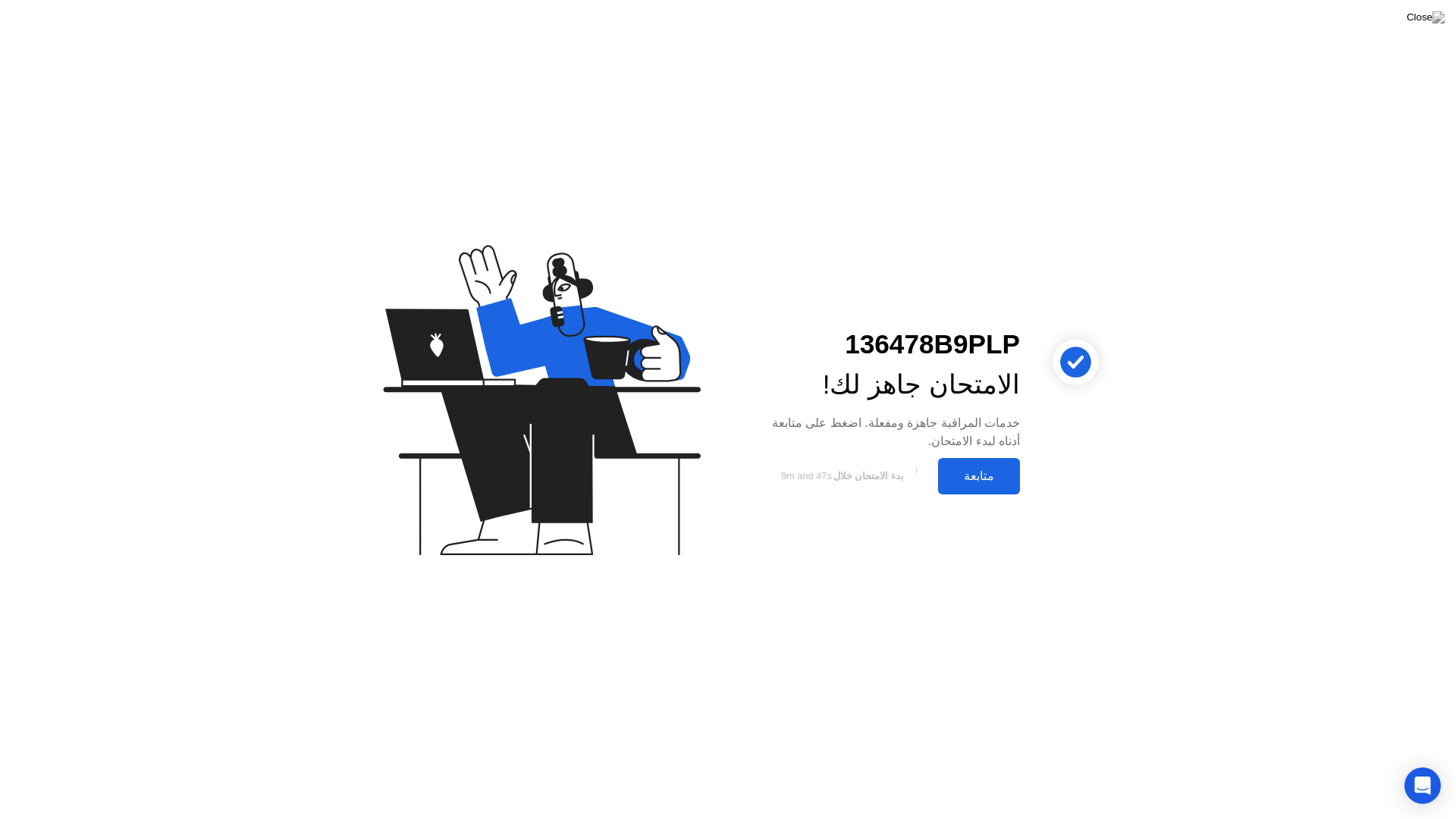
click at [980, 483] on div "متابعة" at bounding box center [979, 476] width 72 height 15
